Goal: Navigation & Orientation: Find specific page/section

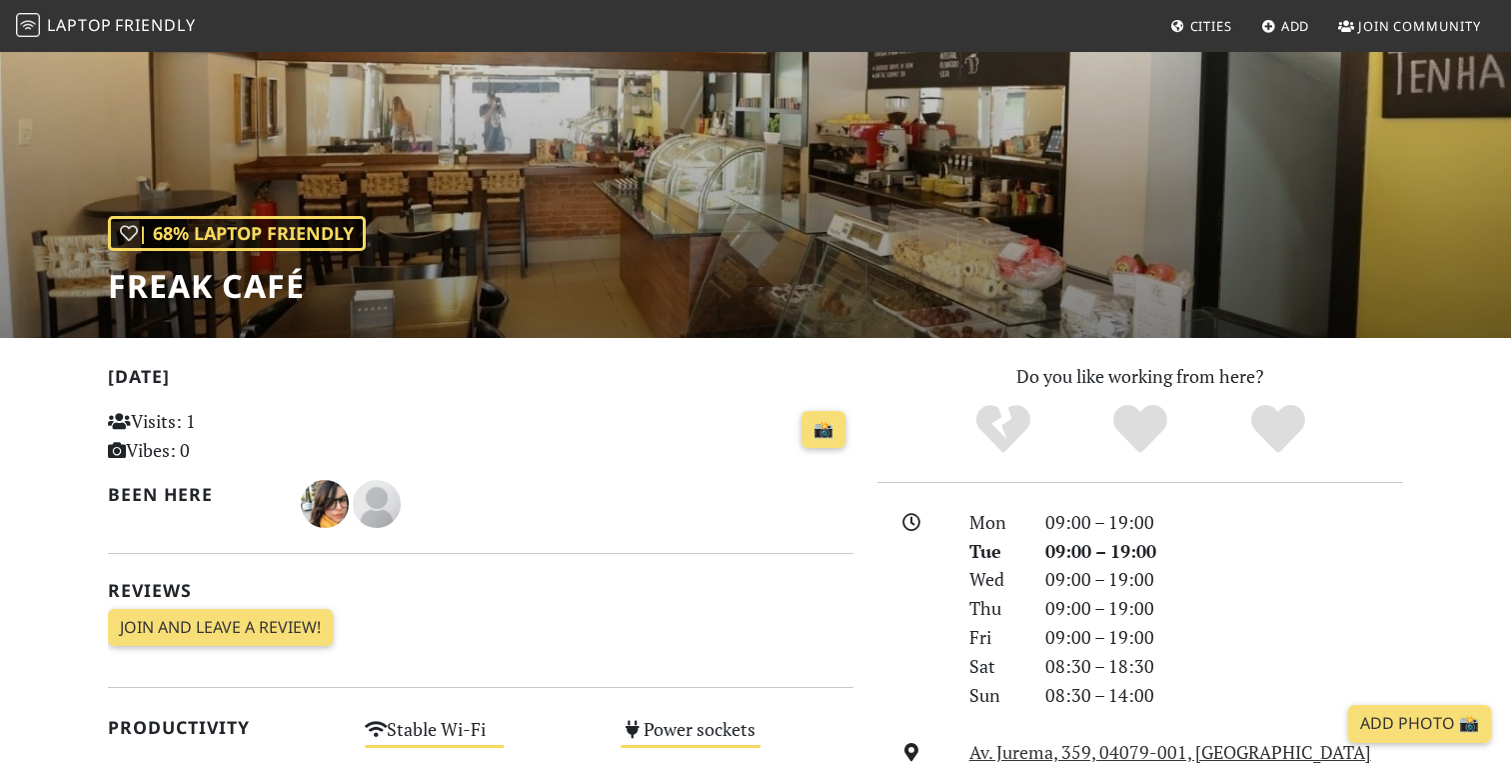
scroll to position [121, 0]
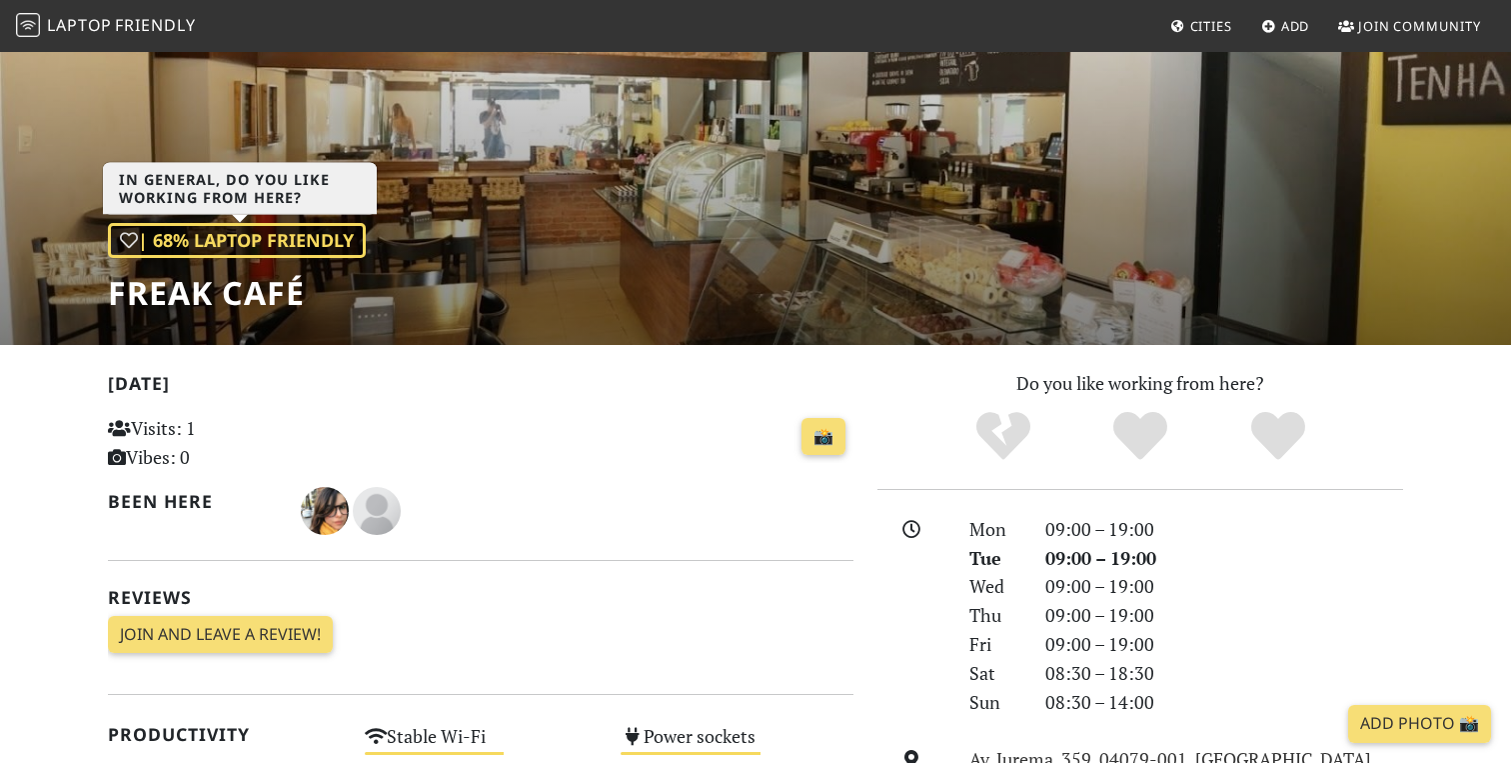
click at [177, 244] on div "| 68% Laptop Friendly" at bounding box center [237, 240] width 258 height 35
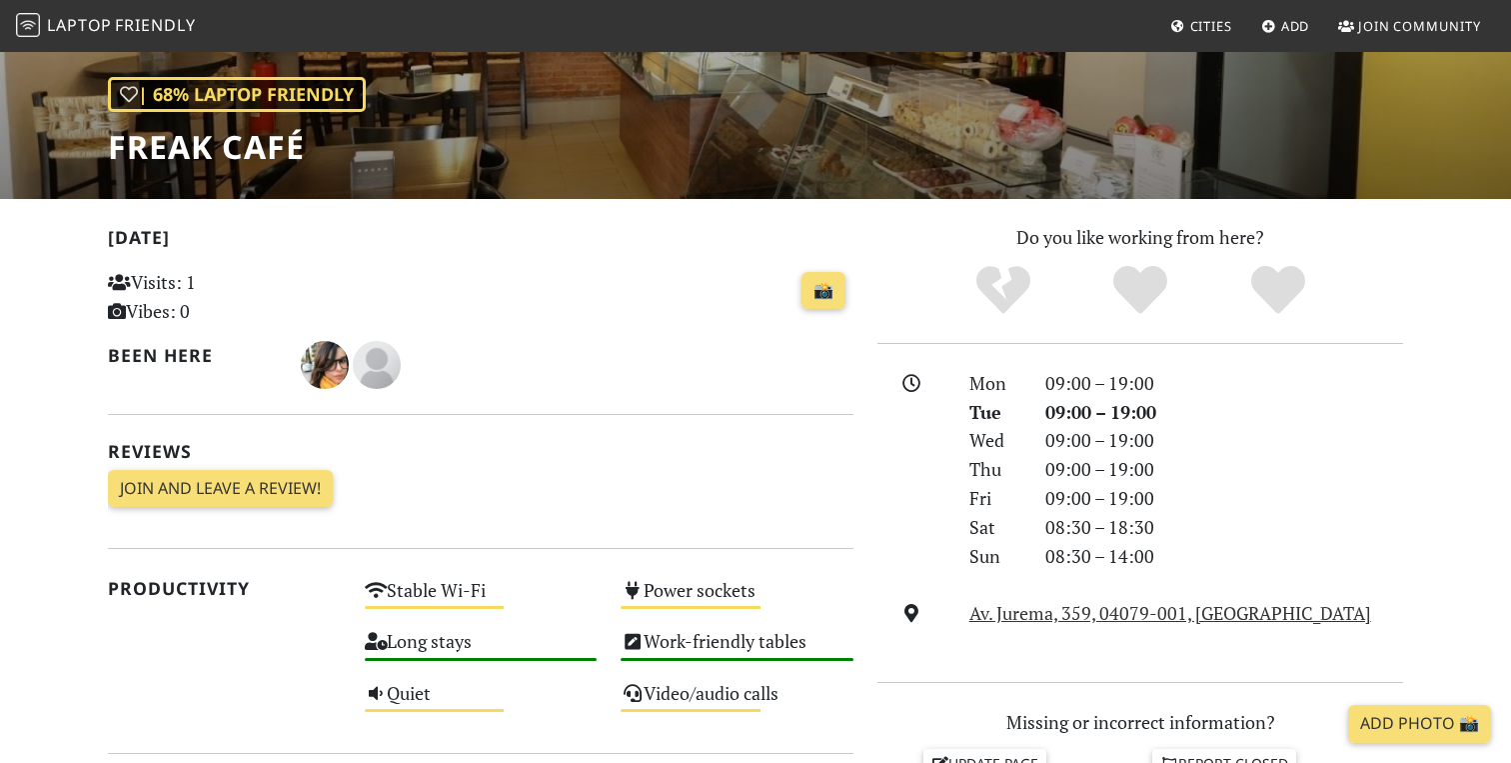
scroll to position [287, 0]
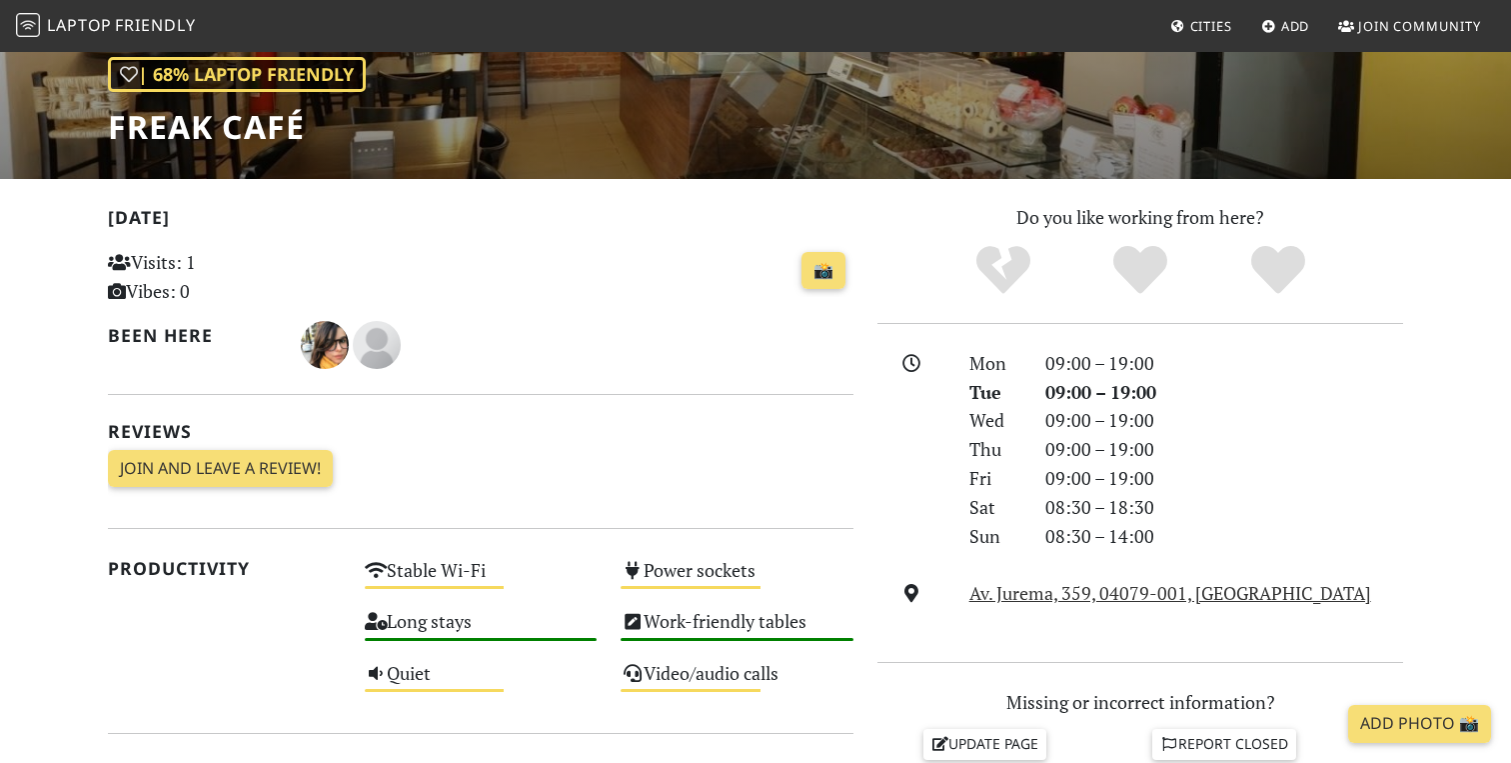
click at [102, 18] on span "Laptop" at bounding box center [79, 25] width 65 height 22
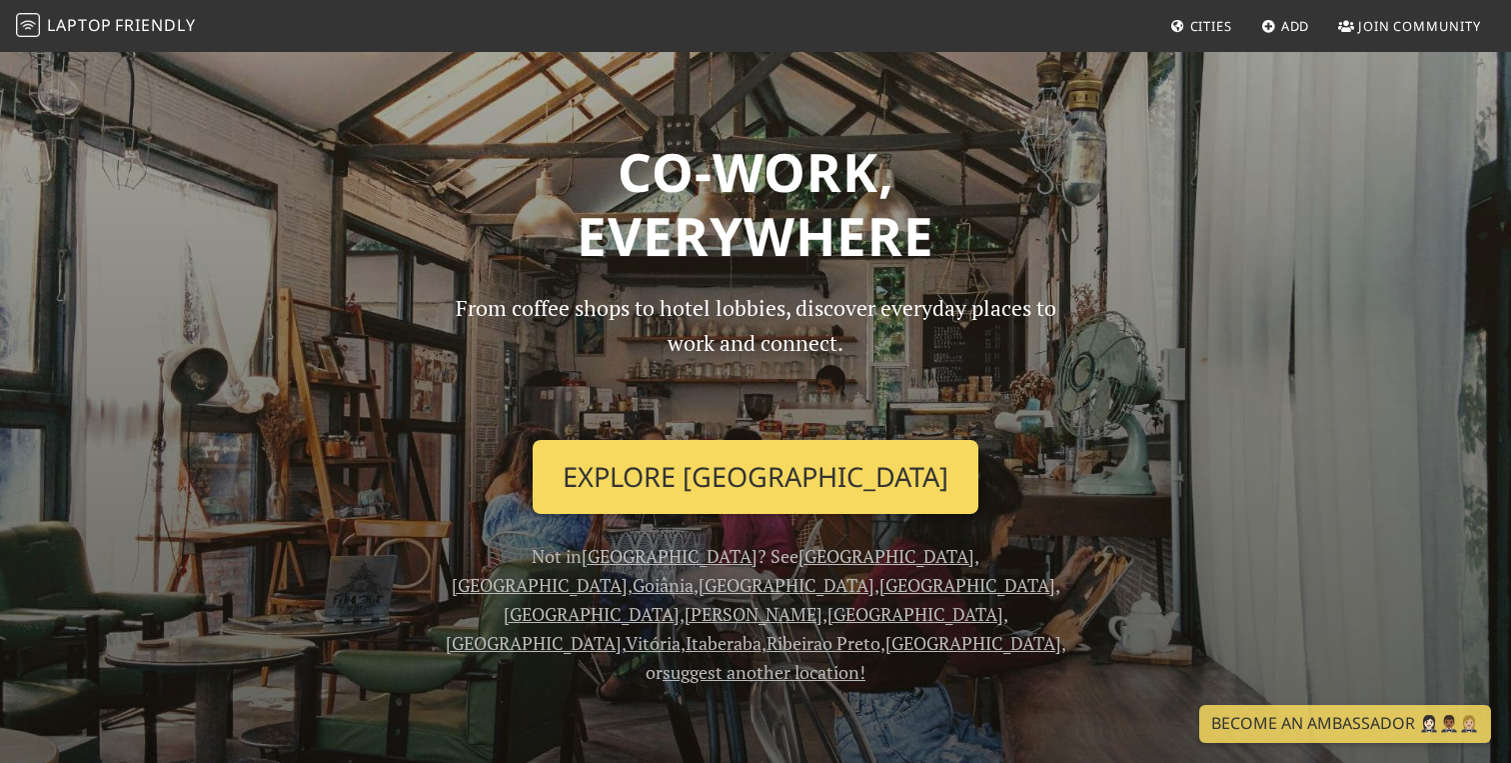
click at [710, 486] on link "Explore São Paulo" at bounding box center [756, 477] width 446 height 74
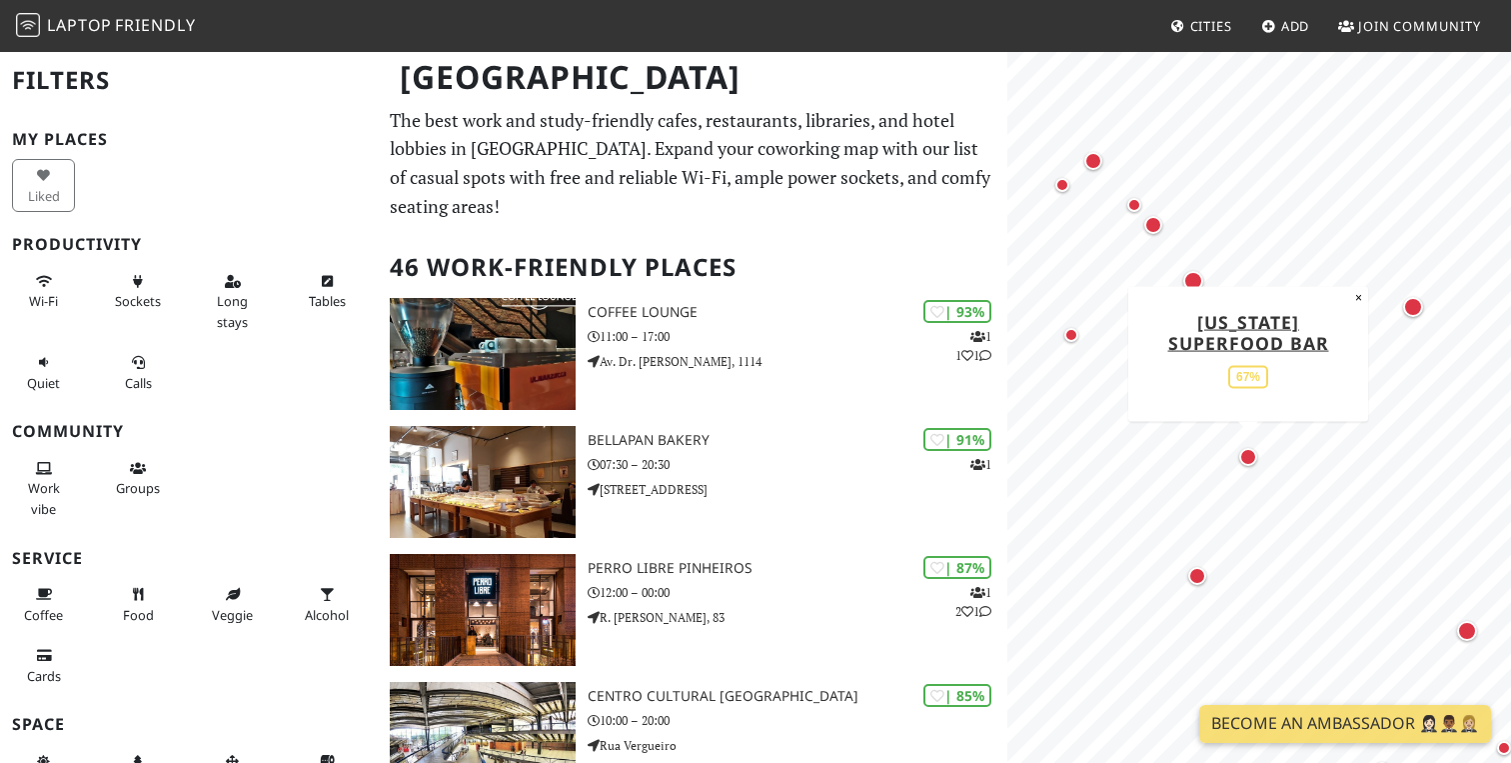
click at [1247, 464] on div "Map marker" at bounding box center [1248, 457] width 18 height 18
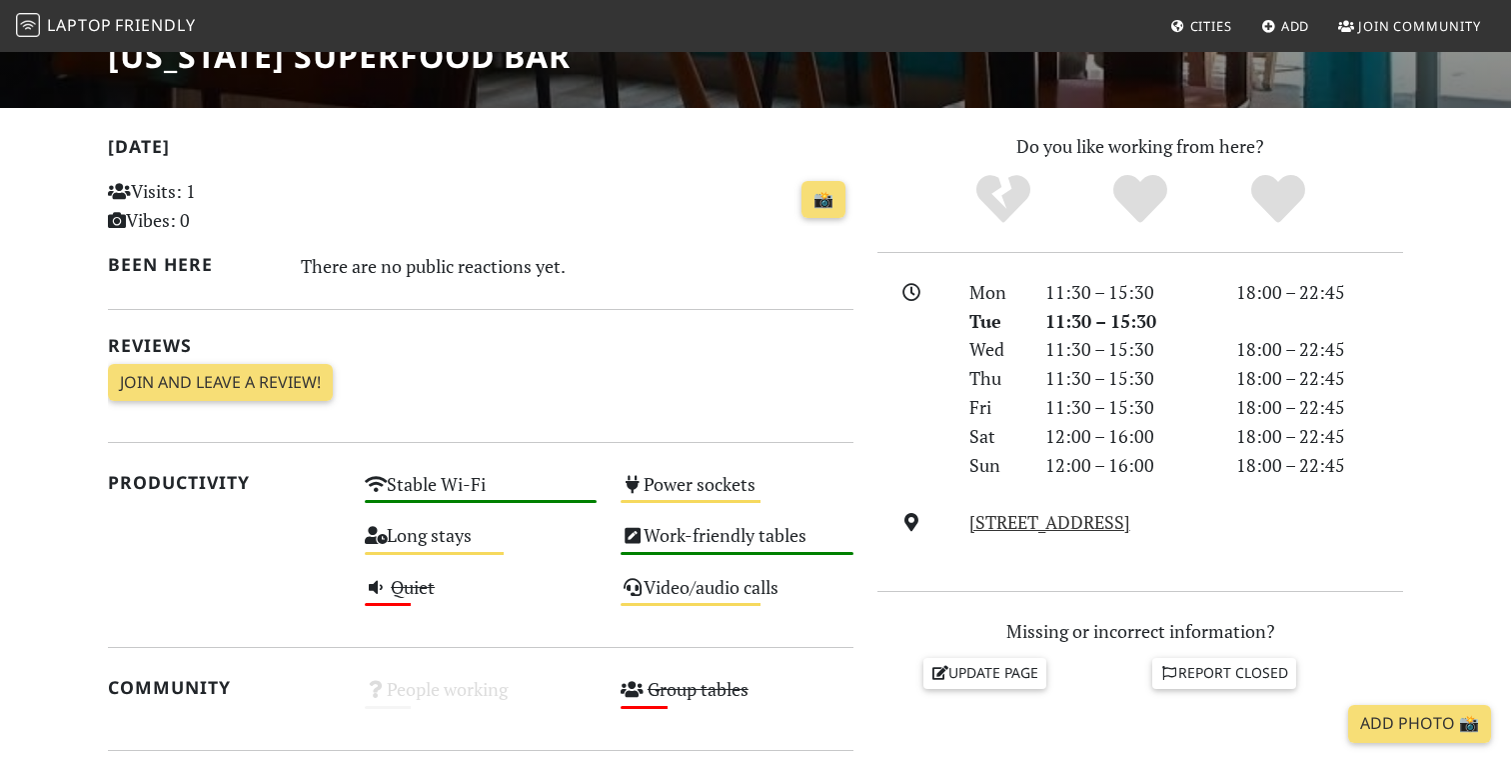
scroll to position [315, 0]
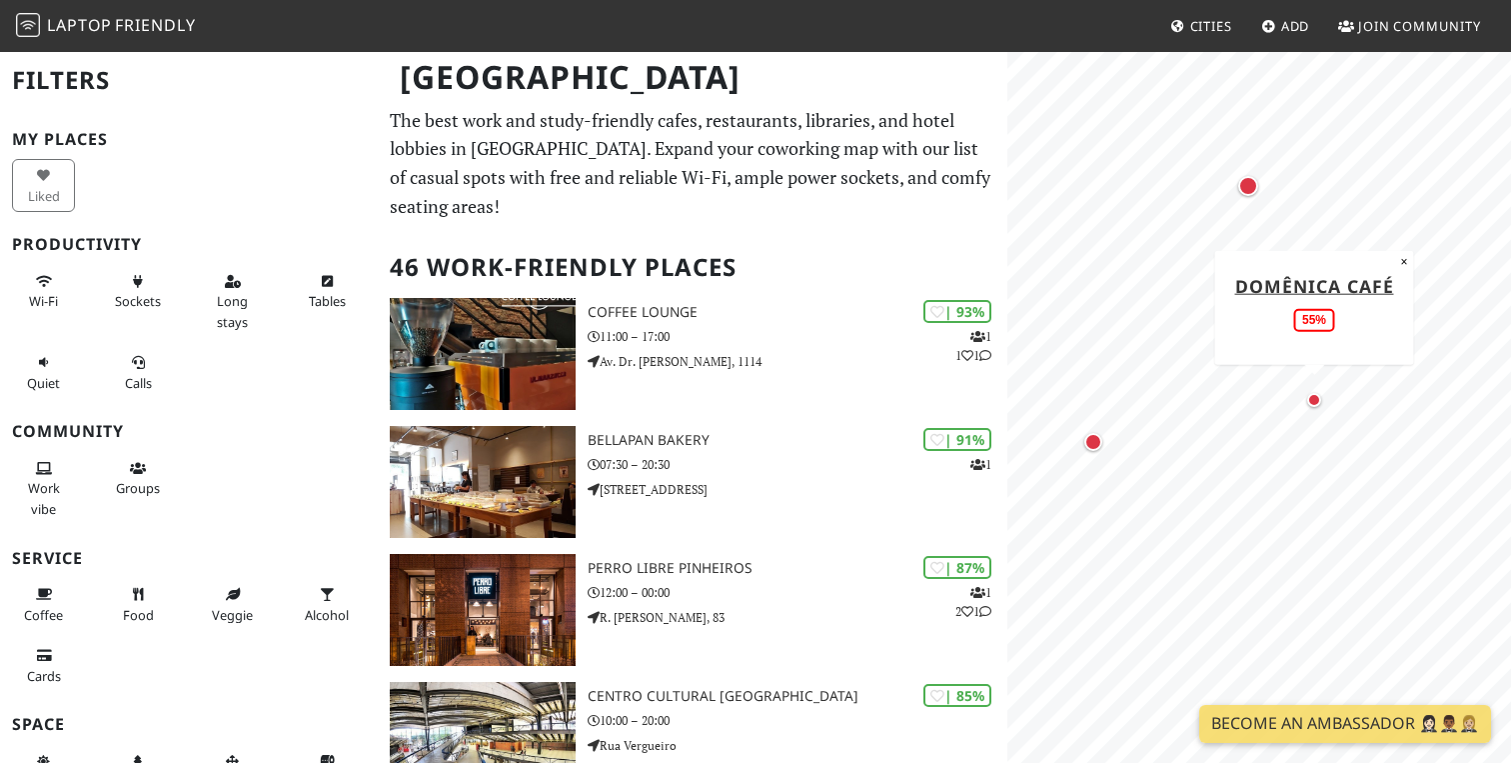
click at [1311, 409] on div "Map marker" at bounding box center [1314, 400] width 24 height 24
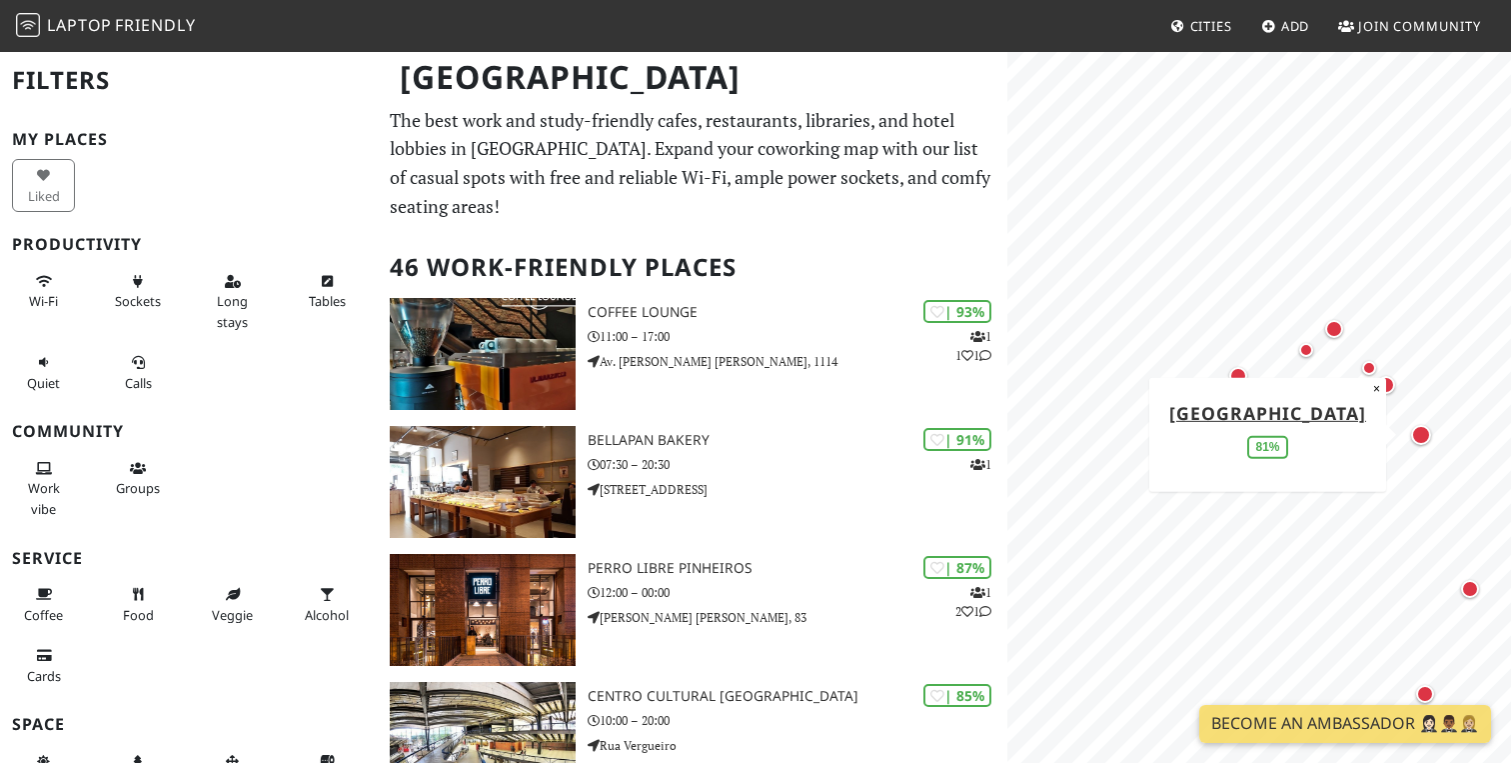
click at [1426, 441] on div "Map marker" at bounding box center [1421, 435] width 20 height 20
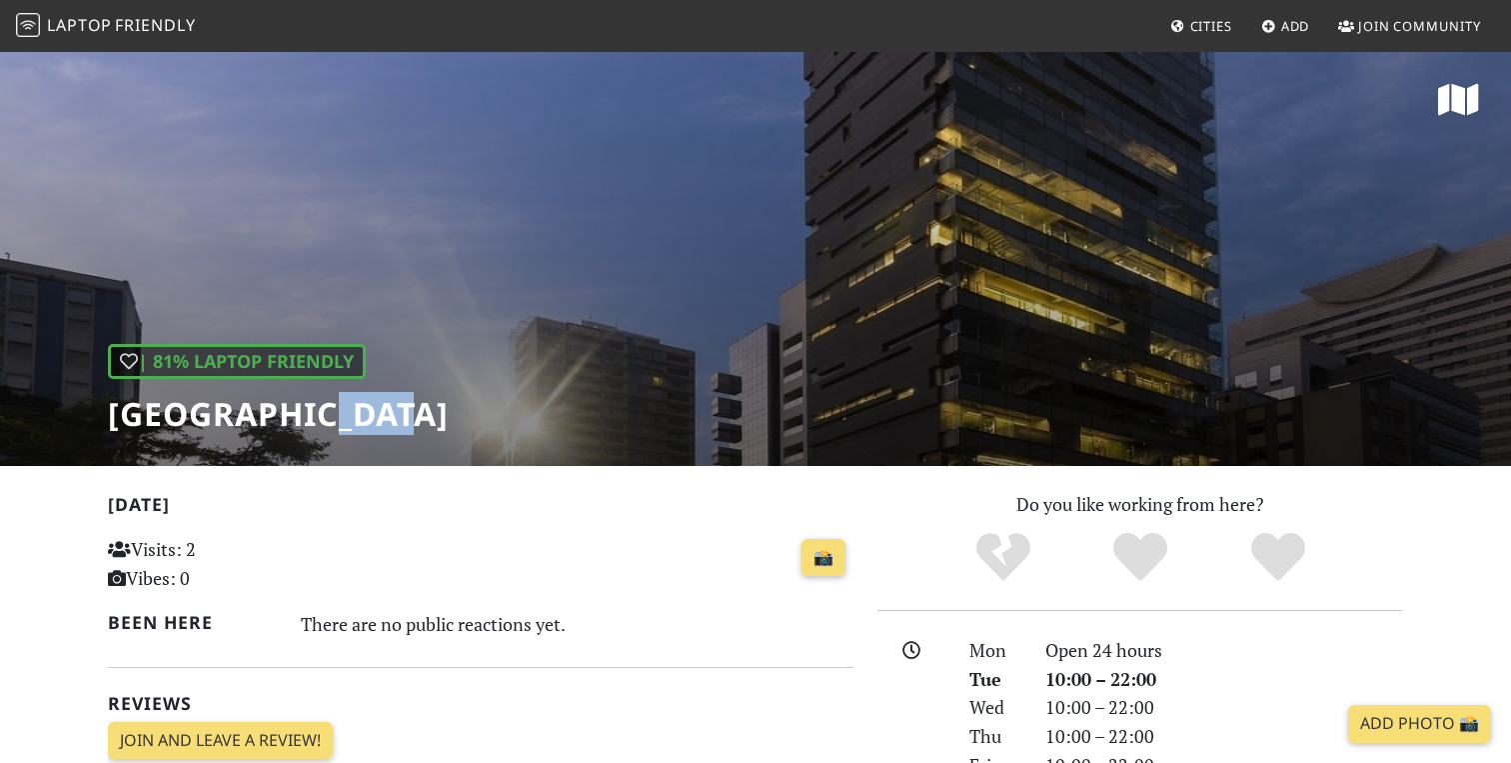
drag, startPoint x: 320, startPoint y: 421, endPoint x: 399, endPoint y: 421, distance: 78.9
click at [399, 421] on h1 "[GEOGRAPHIC_DATA]" at bounding box center [278, 414] width 341 height 38
drag, startPoint x: 327, startPoint y: 627, endPoint x: 545, endPoint y: 626, distance: 217.9
click at [545, 626] on div "There are no public reactions yet." at bounding box center [578, 624] width 554 height 32
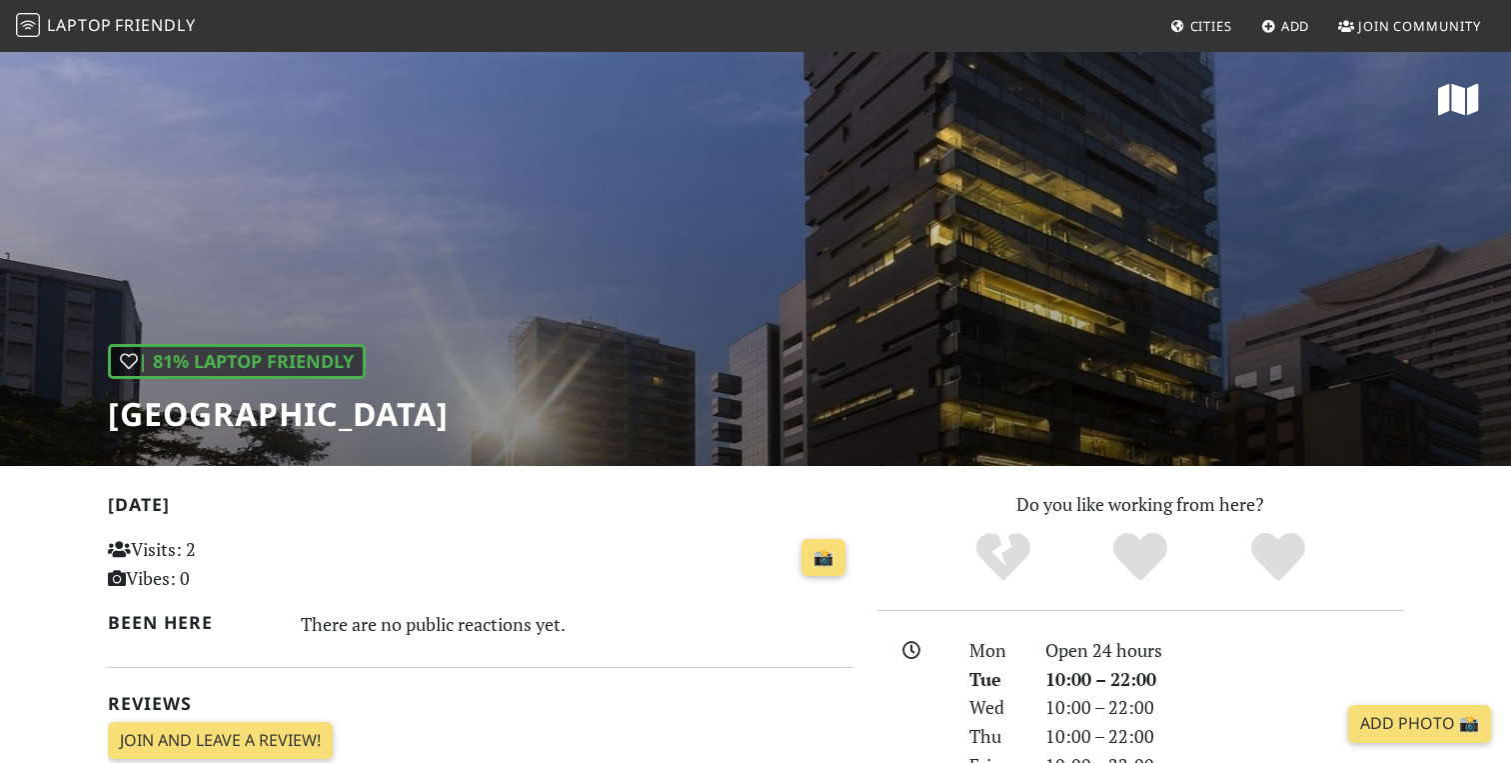
click at [482, 627] on div "There are no public reactions yet." at bounding box center [578, 624] width 554 height 32
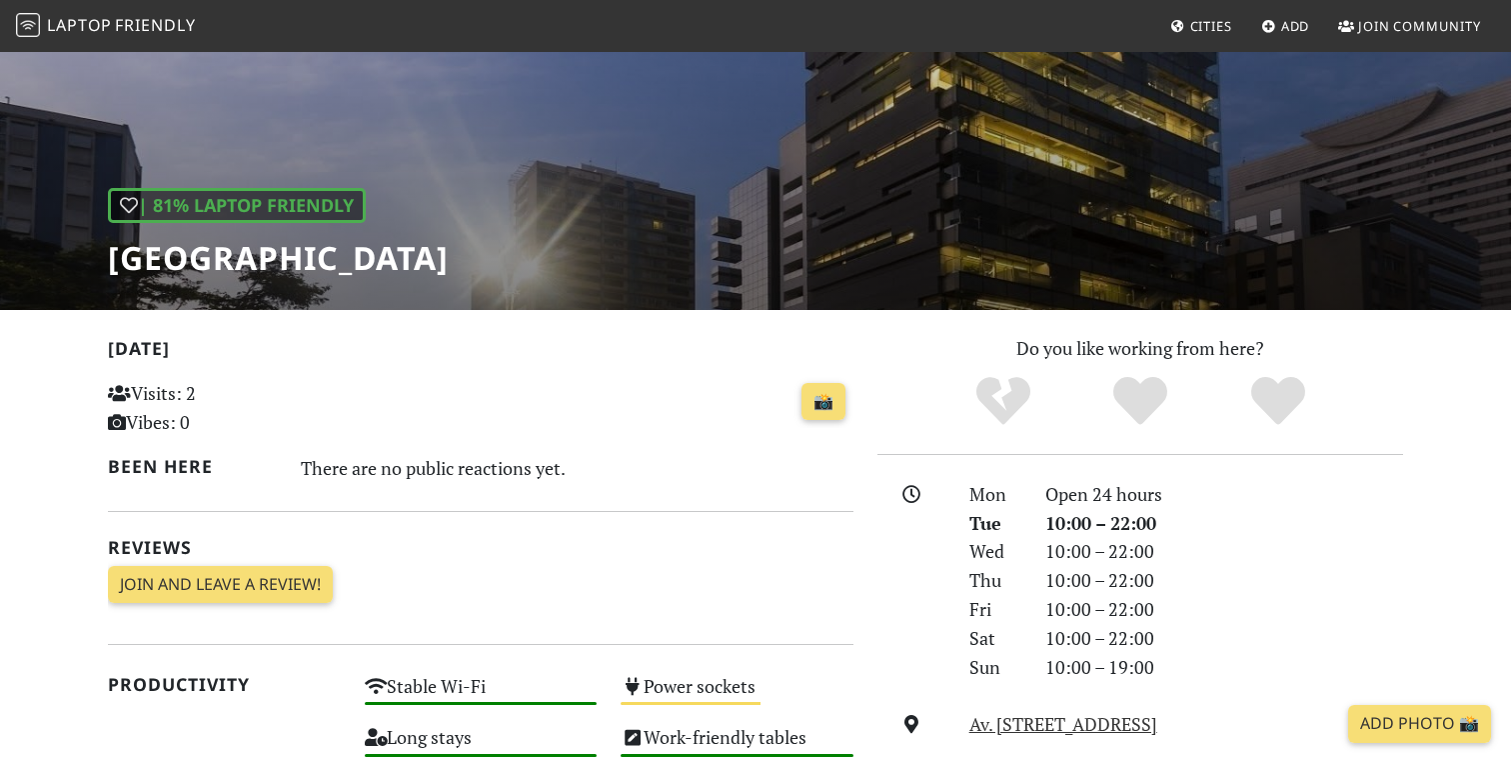
scroll to position [170, 0]
